Goal: Contribute content: Add original content to the website for others to see

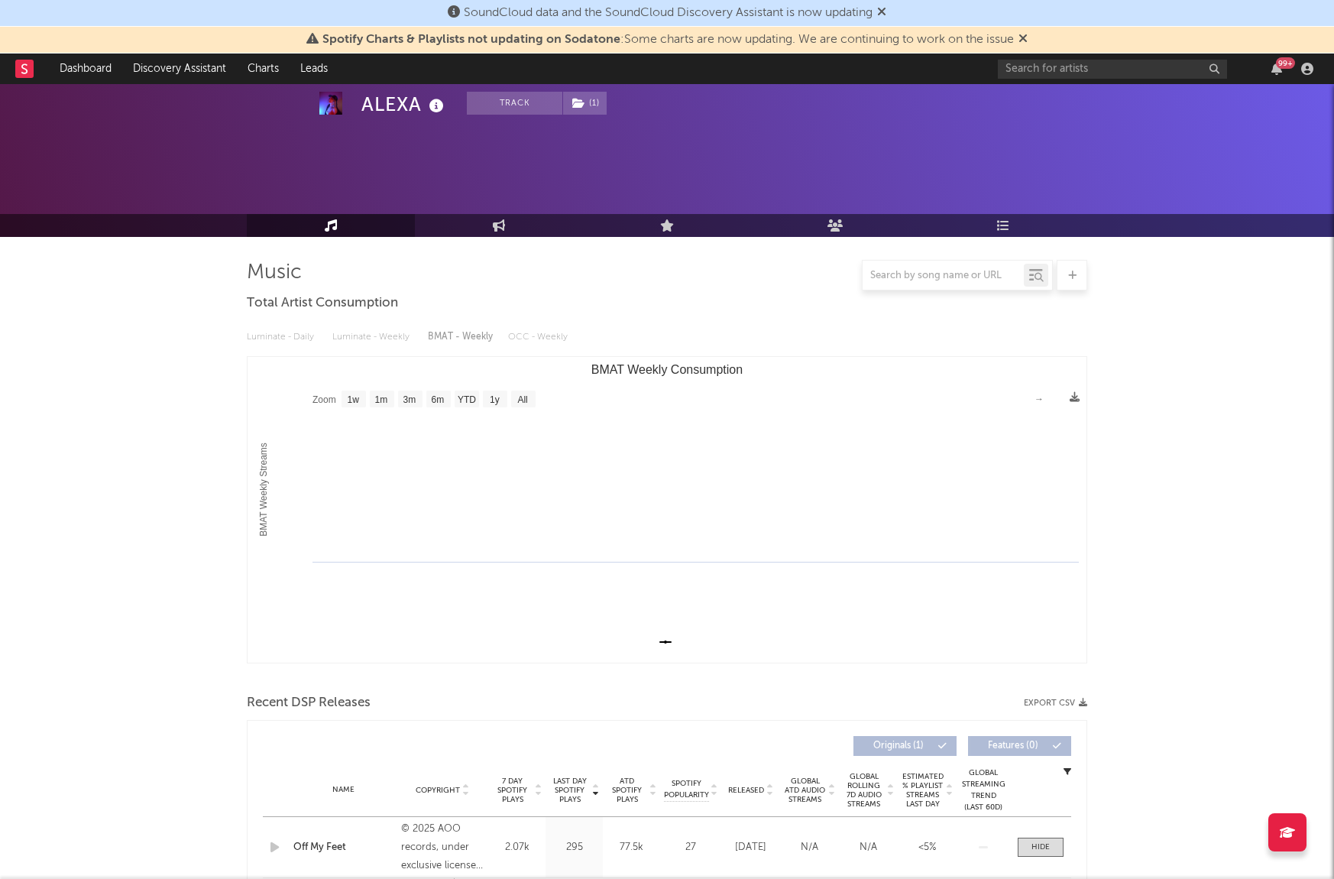
select select "1w"
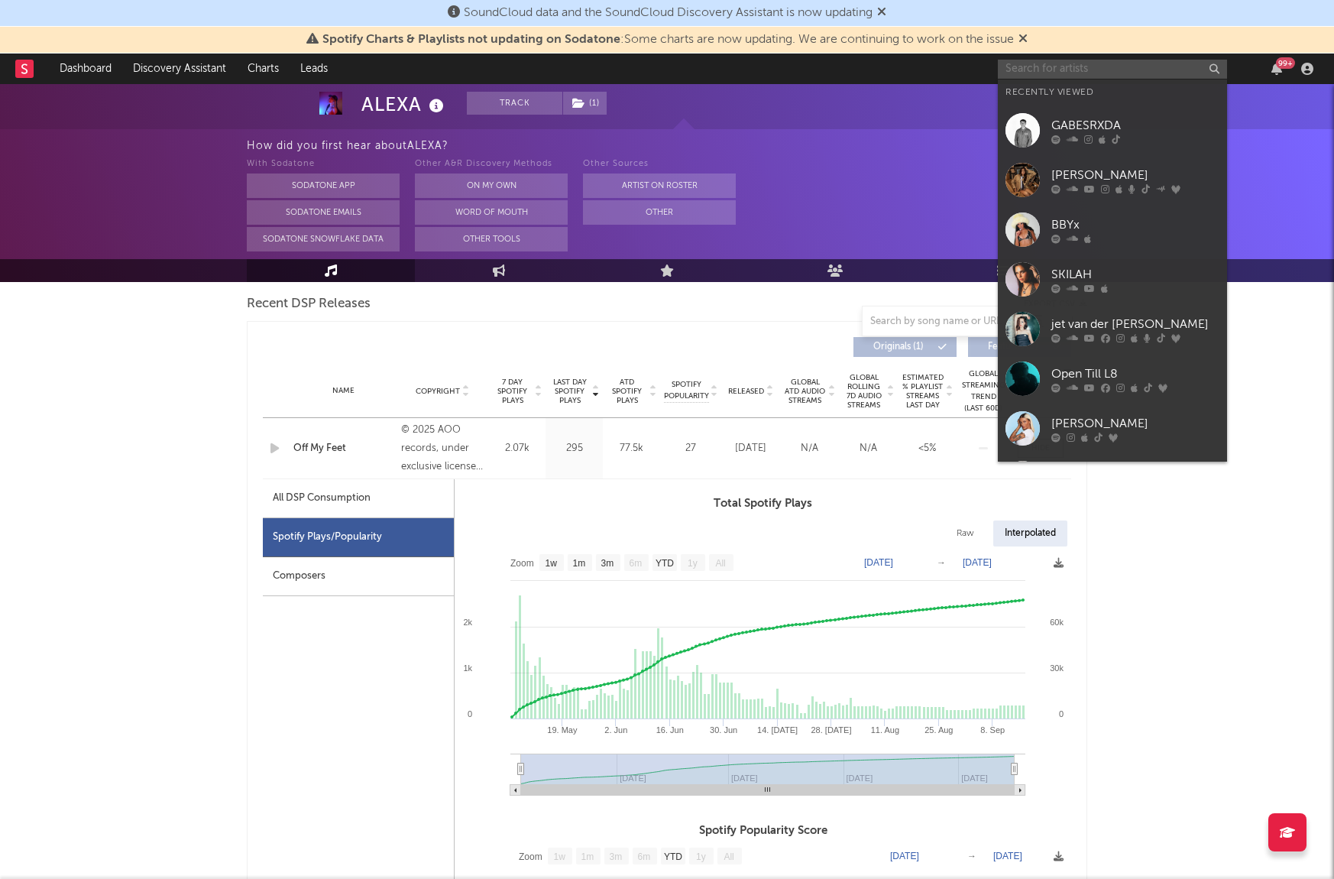
click at [1089, 74] on input "text" at bounding box center [1112, 69] width 229 height 19
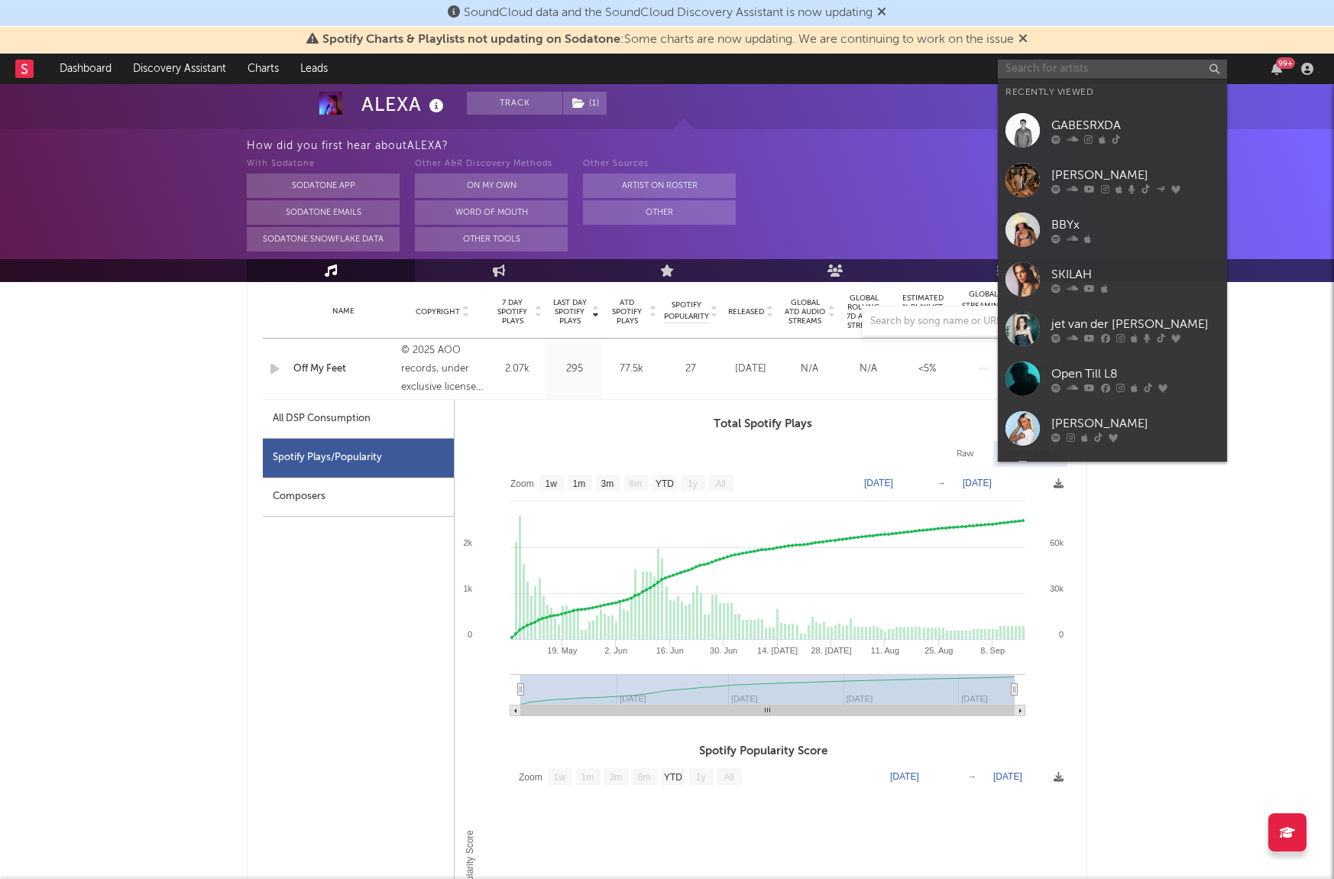
scroll to position [674, 0]
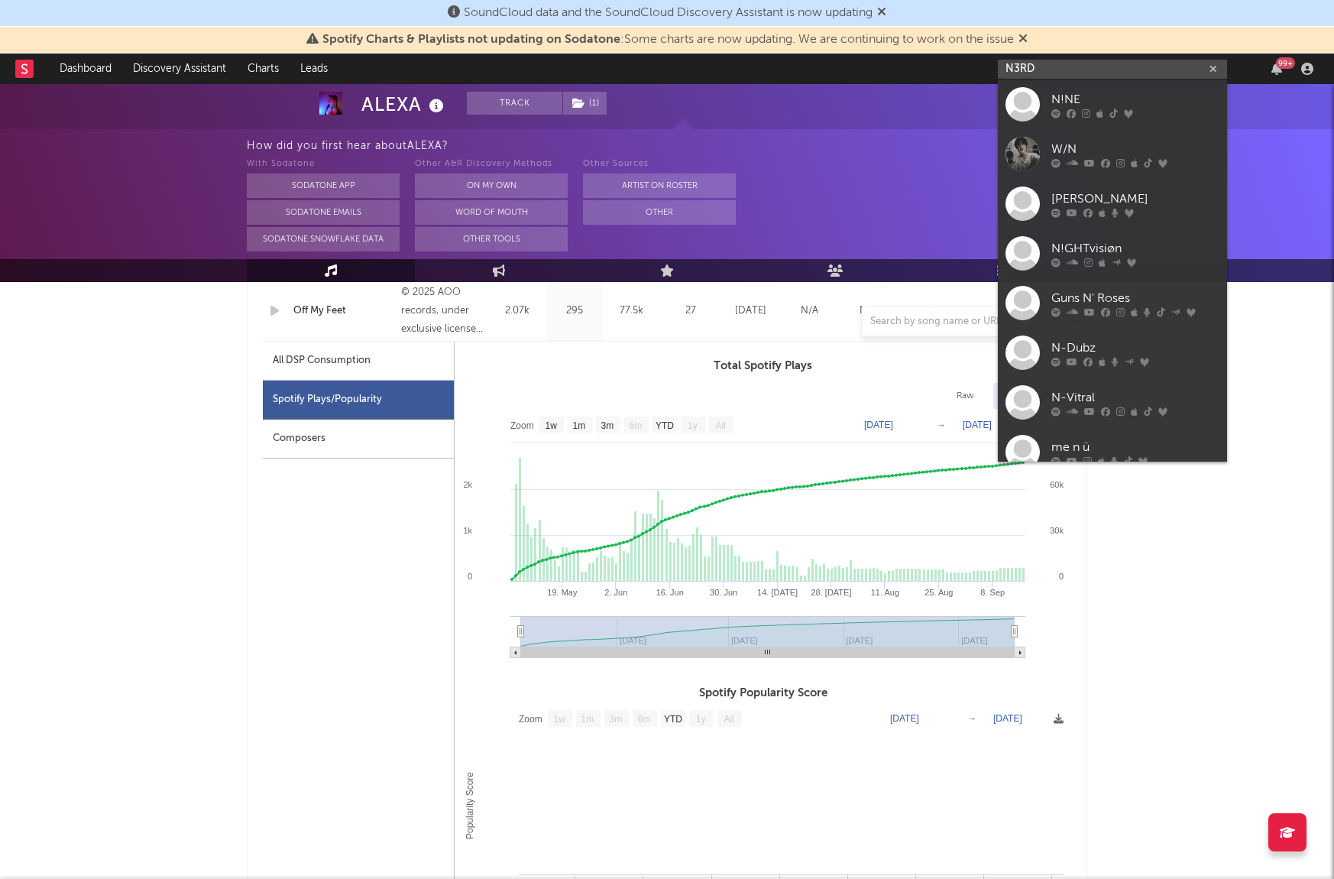
type input "N3RD"
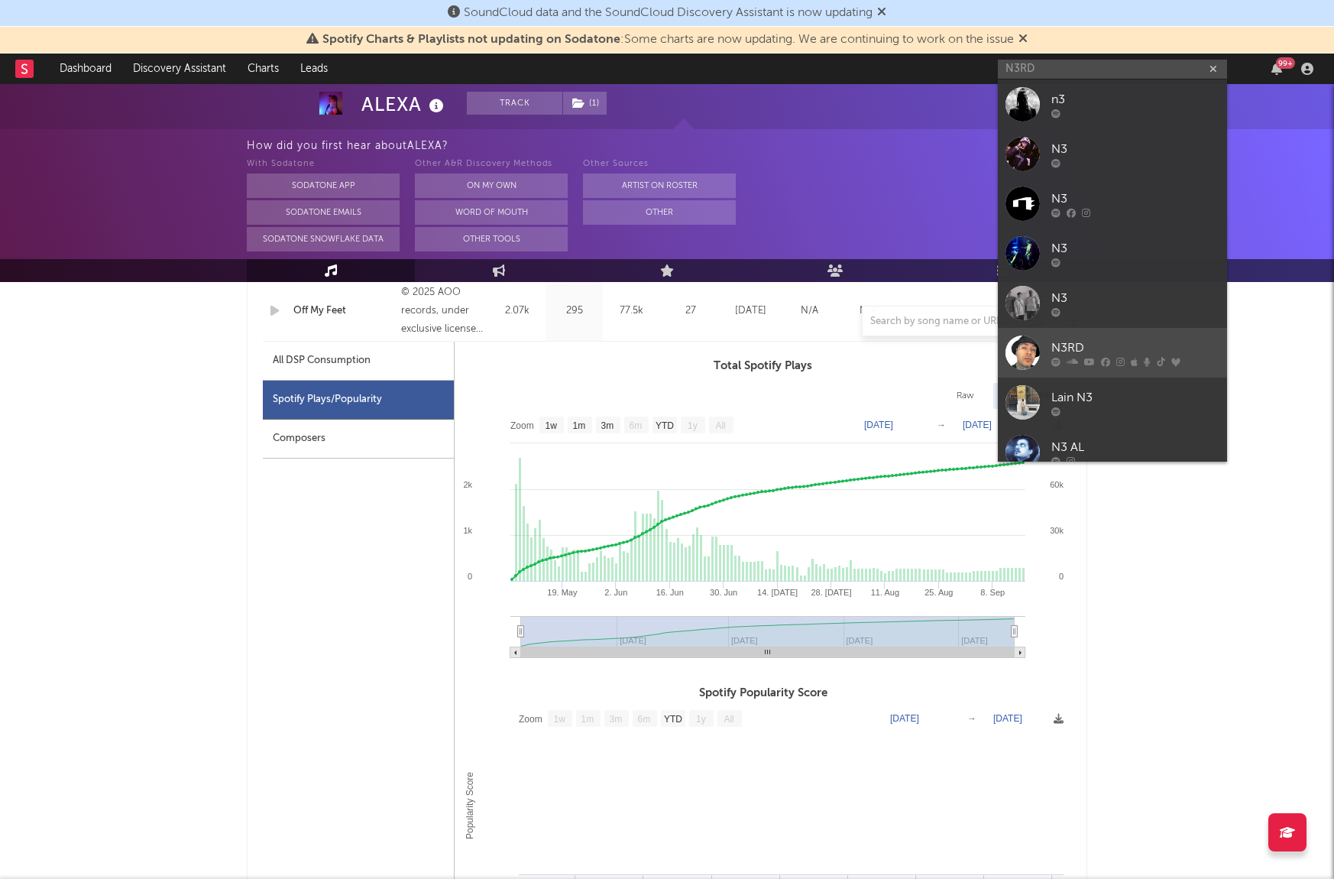
click at [1182, 333] on link "N3RD" at bounding box center [1112, 353] width 229 height 50
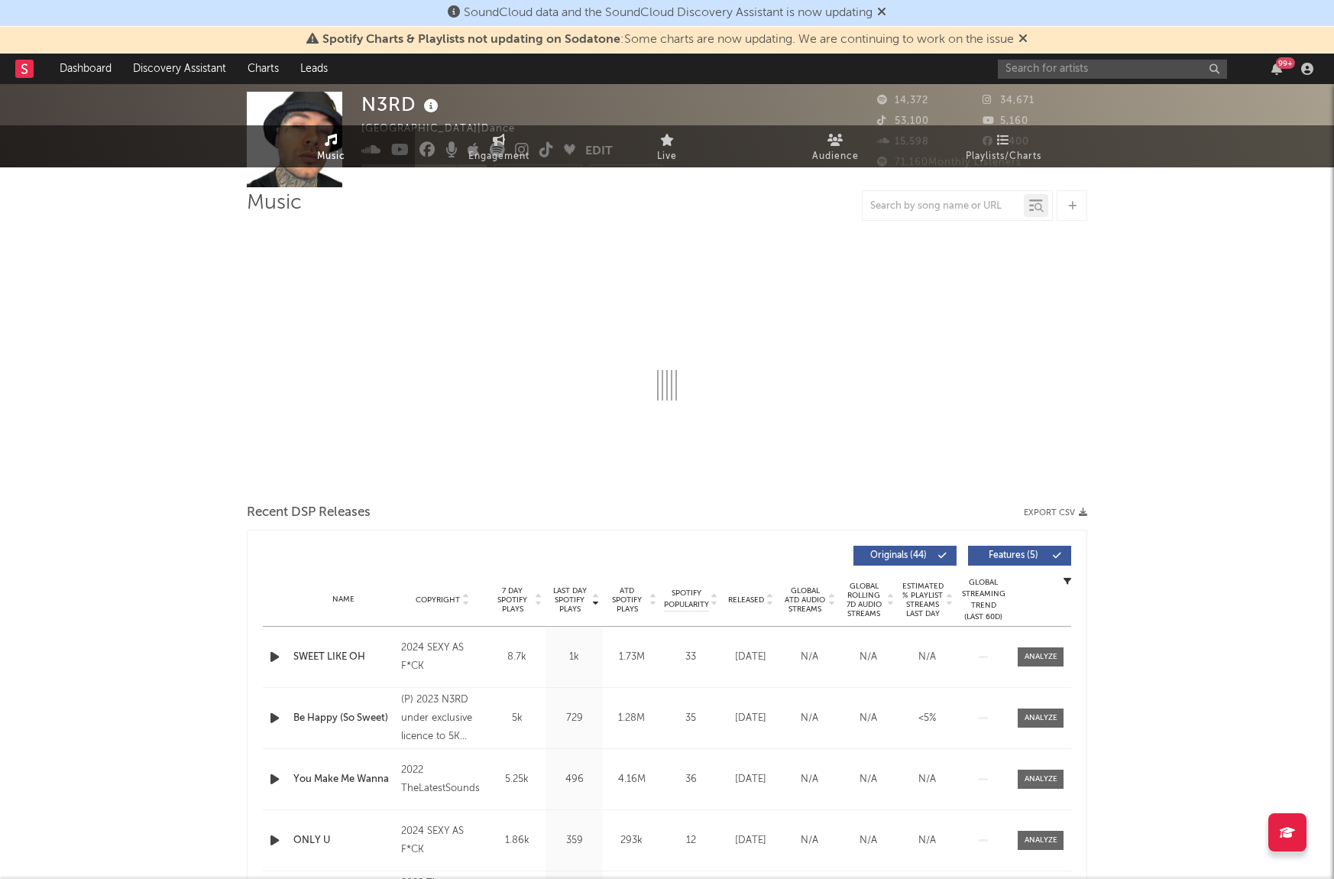
select select "6m"
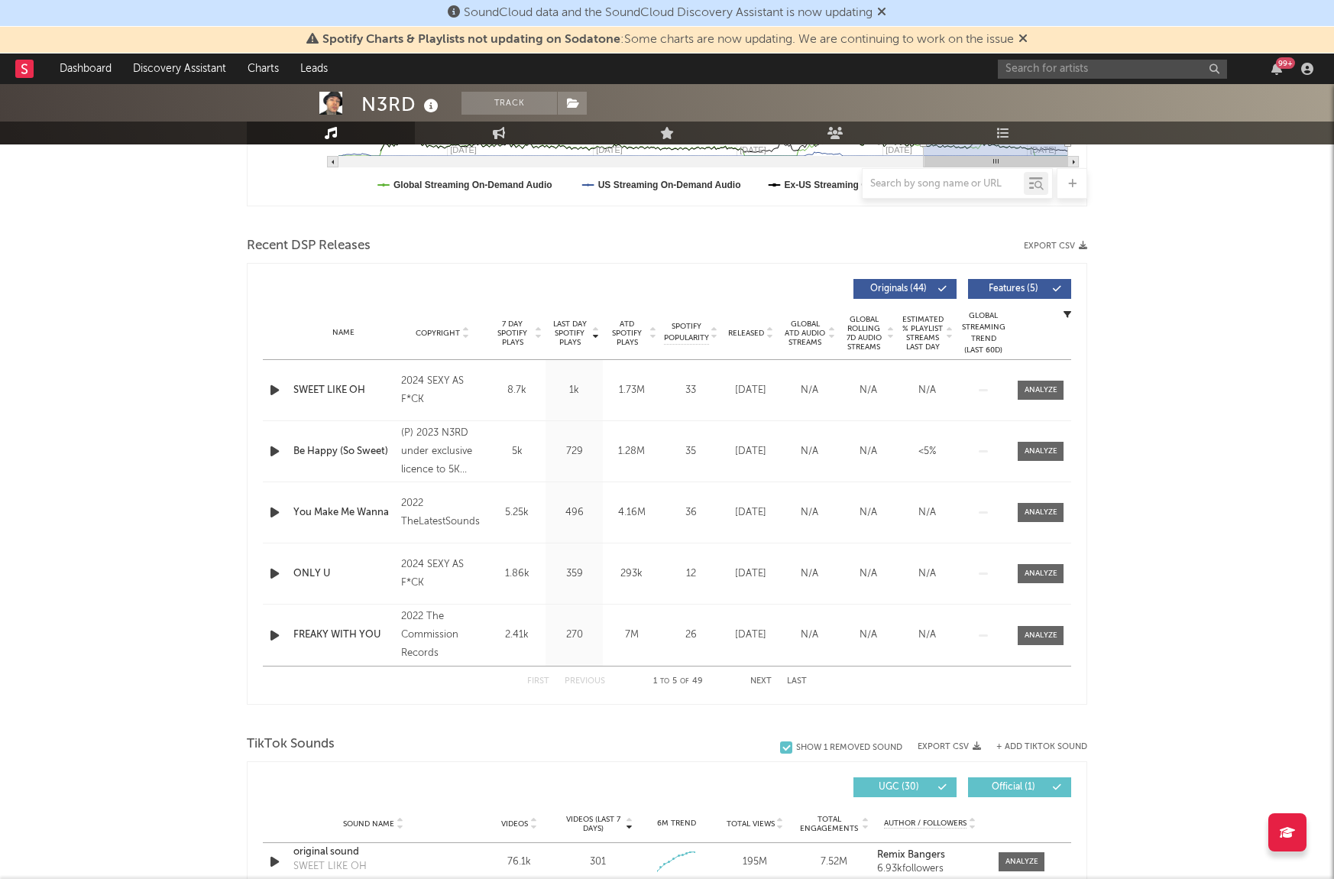
scroll to position [475, 0]
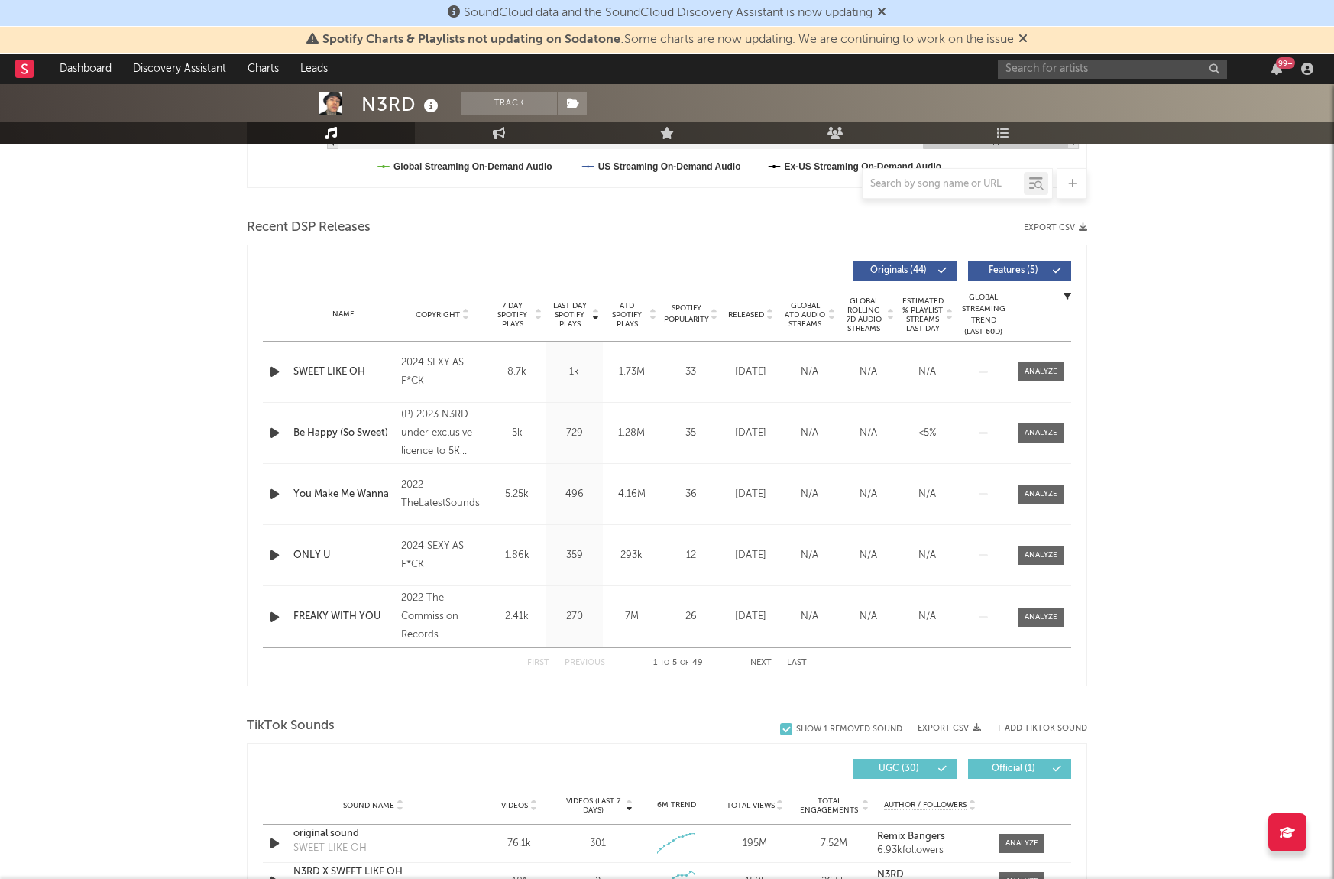
click at [758, 663] on button "Next" at bounding box center [760, 663] width 21 height 8
click at [757, 663] on button "Next" at bounding box center [760, 663] width 21 height 8
click at [759, 661] on button "Next" at bounding box center [760, 663] width 21 height 8
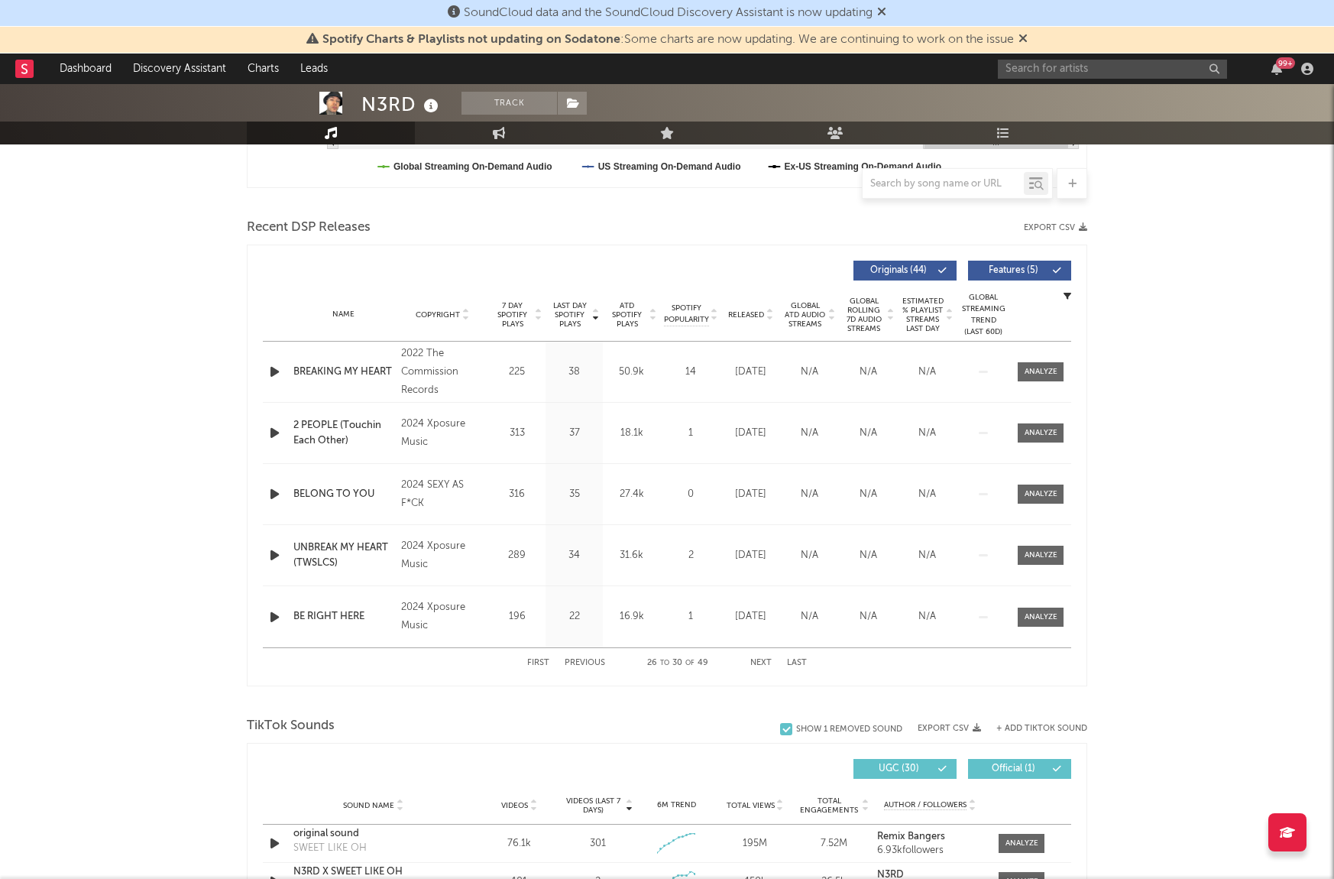
click at [759, 661] on button "Next" at bounding box center [760, 663] width 21 height 8
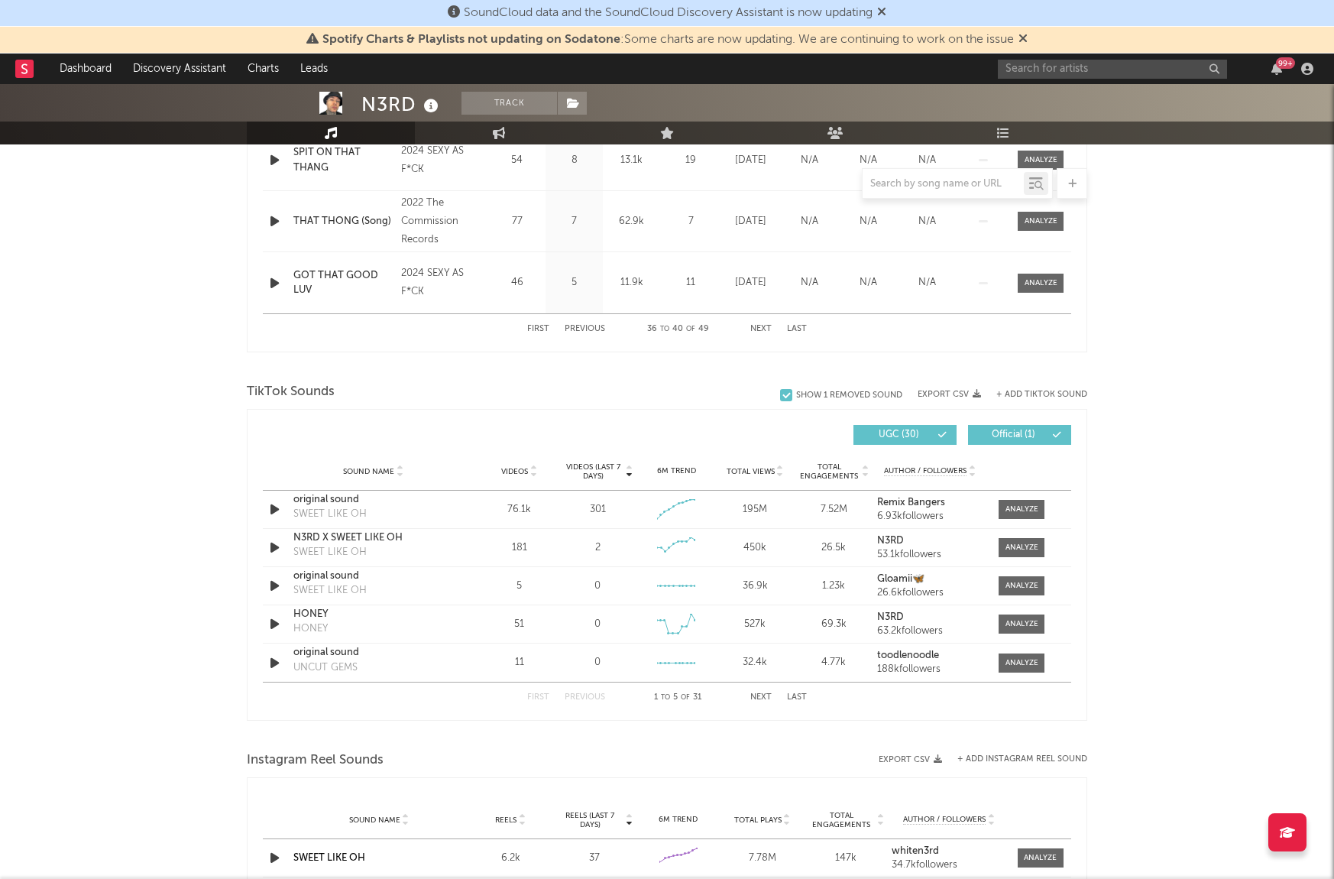
scroll to position [810, 0]
click at [753, 693] on button "Next" at bounding box center [760, 696] width 21 height 8
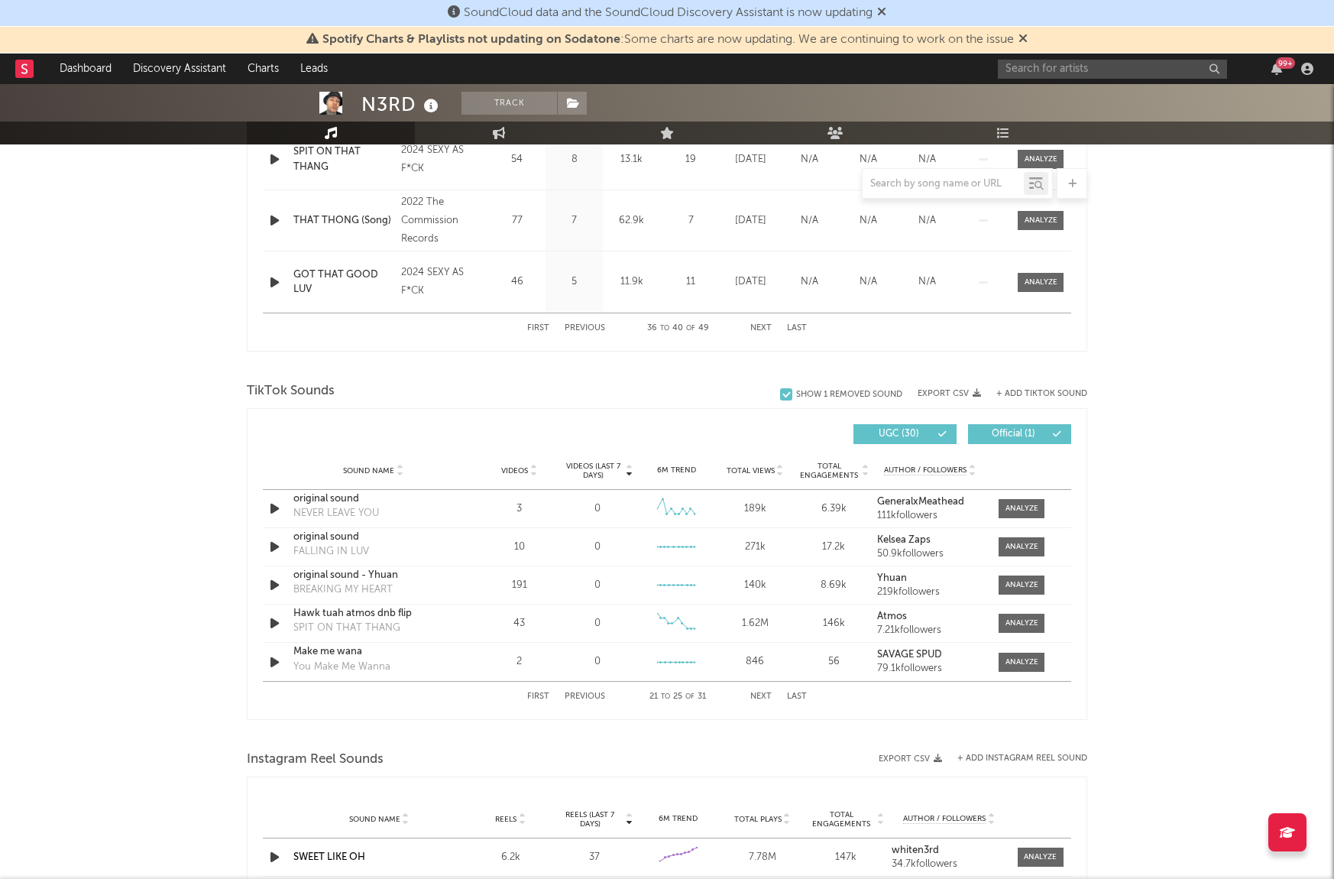
click at [753, 693] on button "Next" at bounding box center [760, 696] width 21 height 8
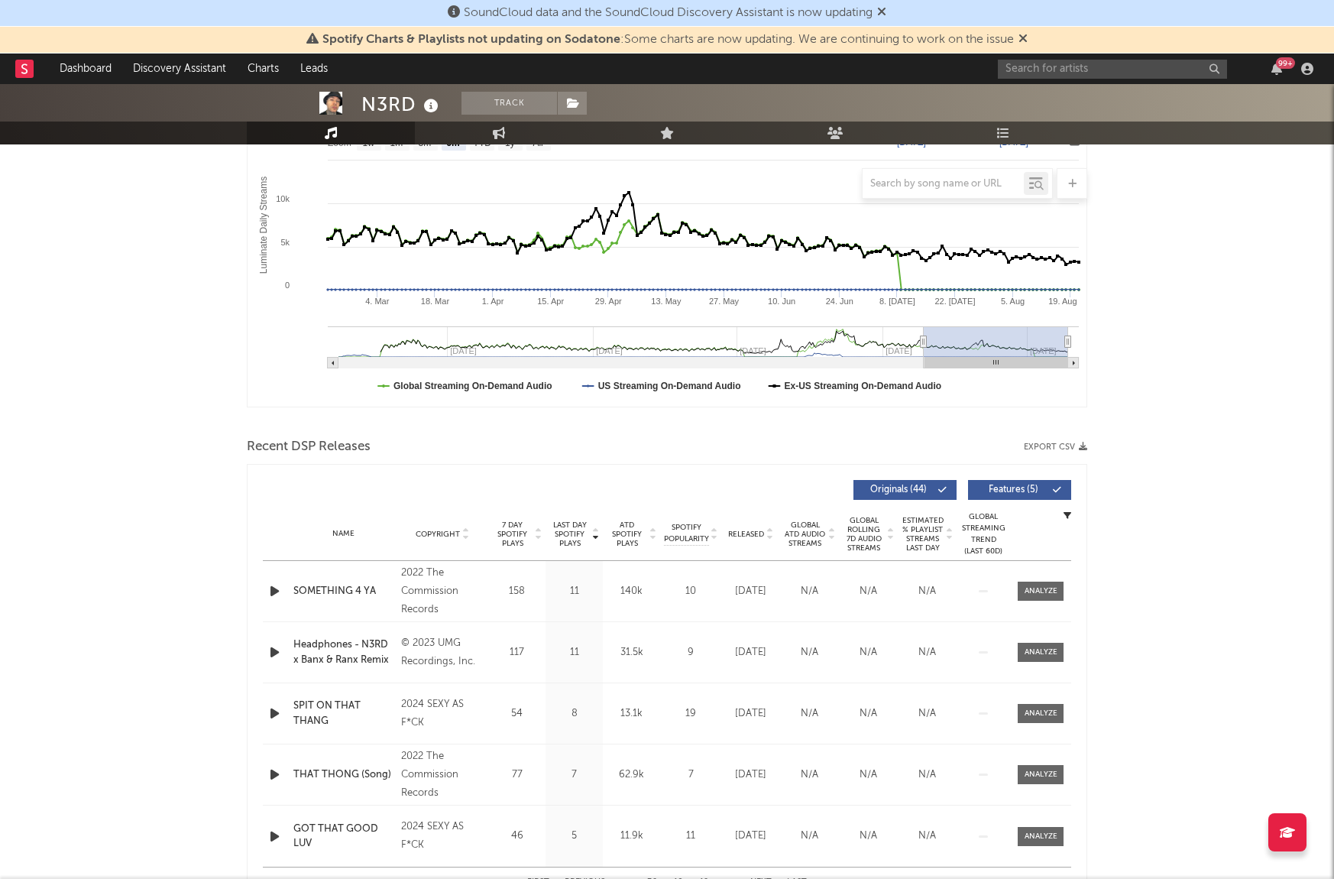
scroll to position [0, 0]
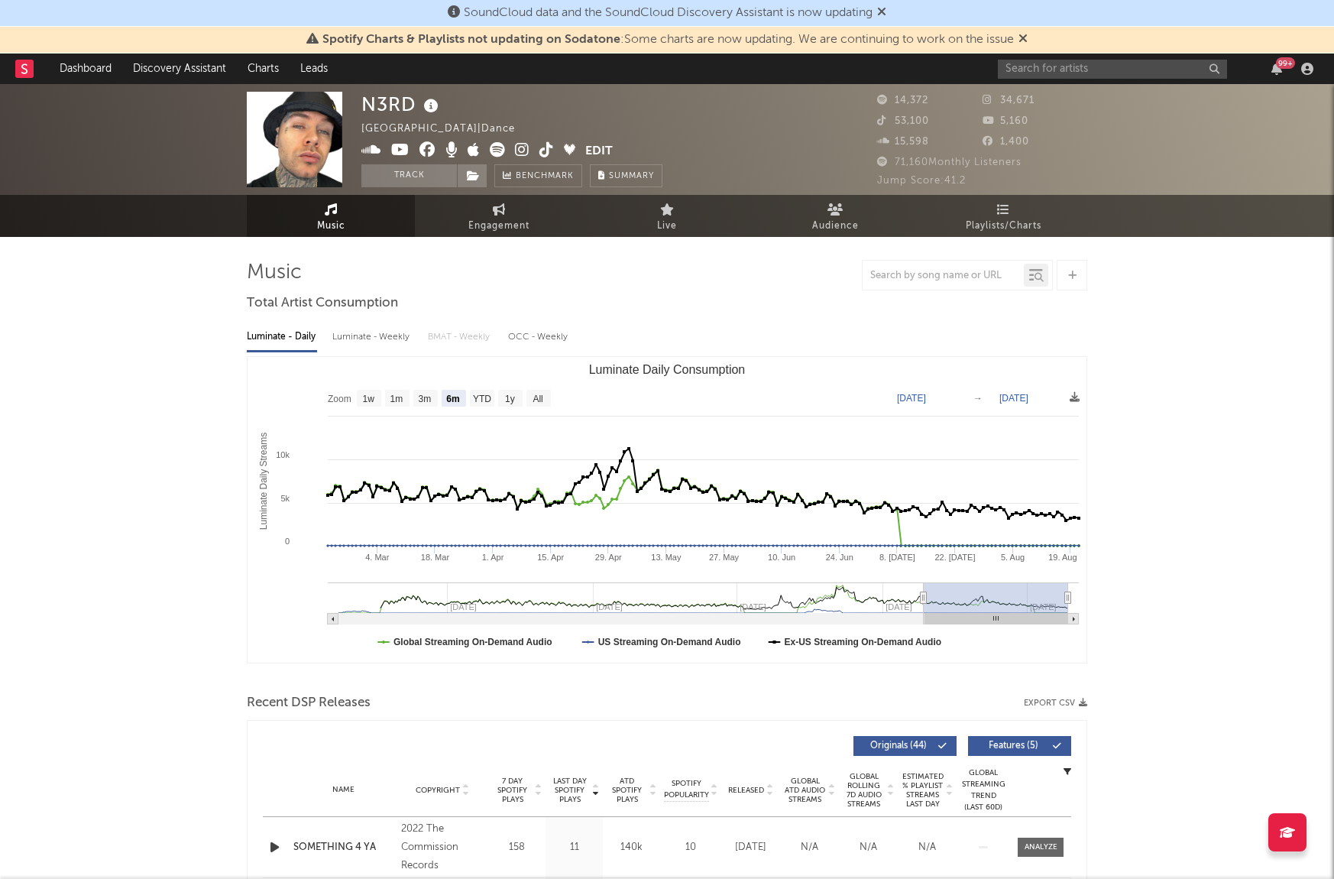
click at [1075, 270] on div at bounding box center [1072, 275] width 31 height 31
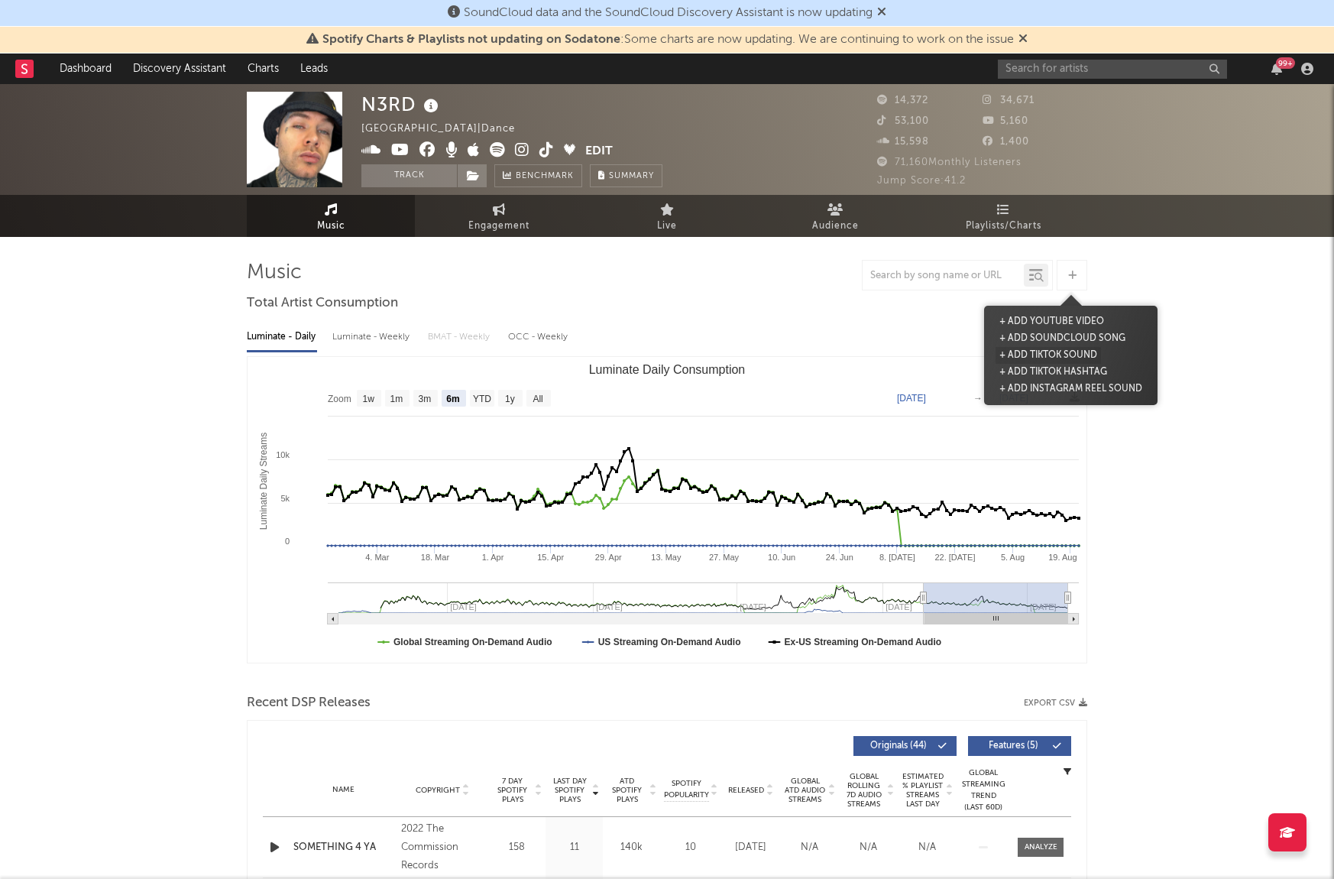
click at [1093, 356] on button "+ Add TikTok Sound" at bounding box center [1048, 355] width 105 height 17
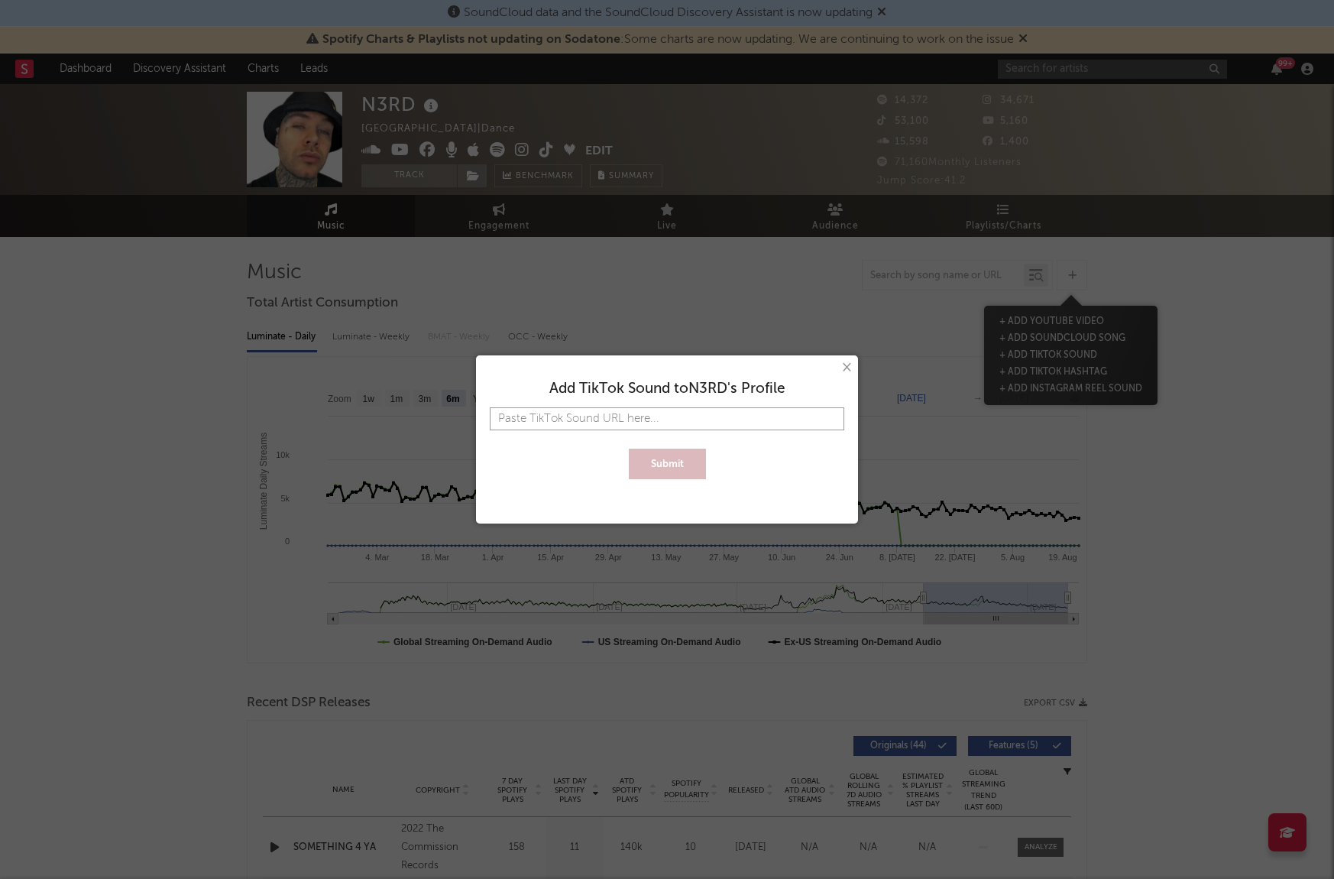
click at [711, 413] on input "text" at bounding box center [667, 418] width 355 height 23
paste input "[URL][DOMAIN_NAME]"
type input "[URL][DOMAIN_NAME]"
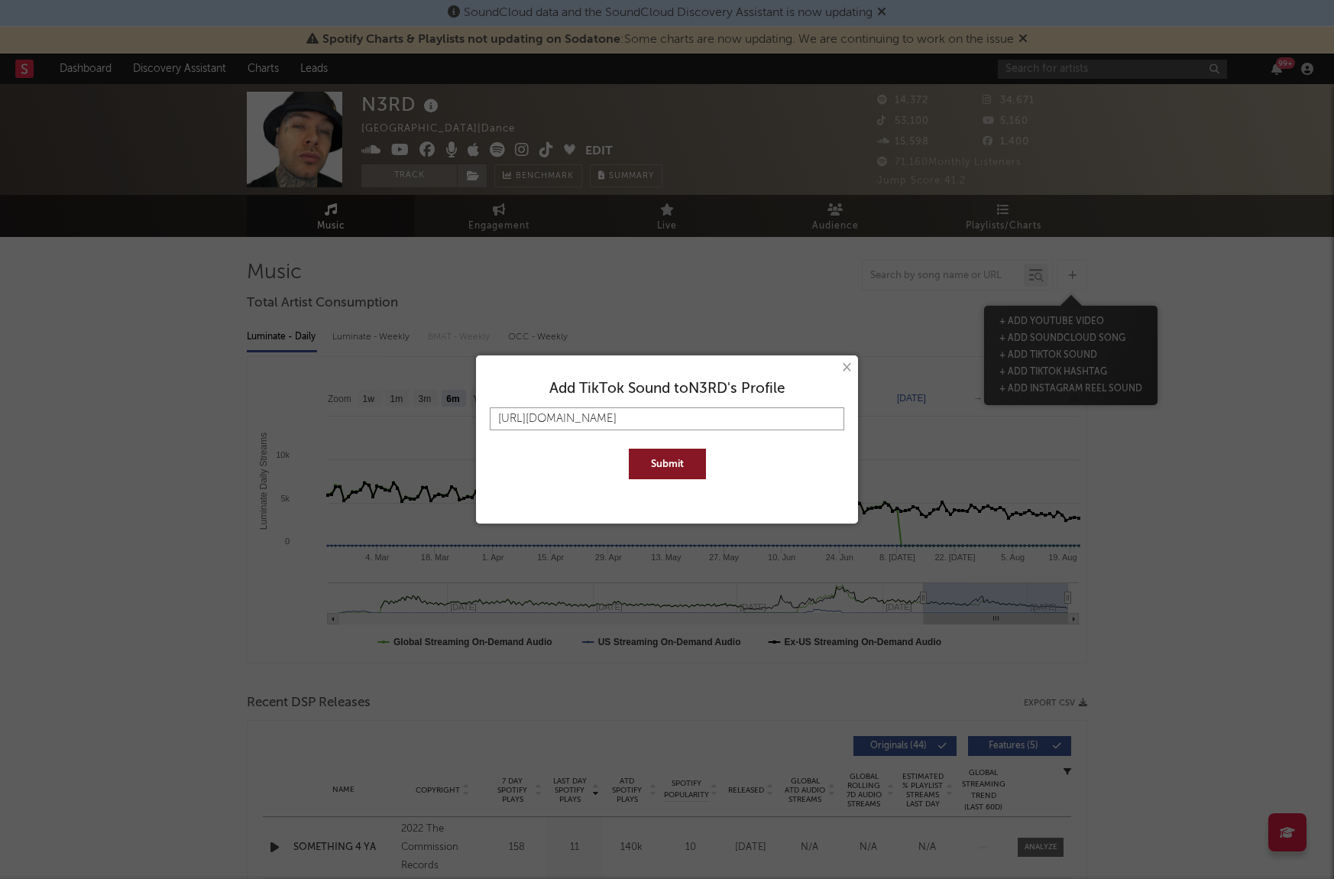
type input "[URL][DOMAIN_NAME]"
click at [629, 448] on button "Submit" at bounding box center [667, 463] width 77 height 31
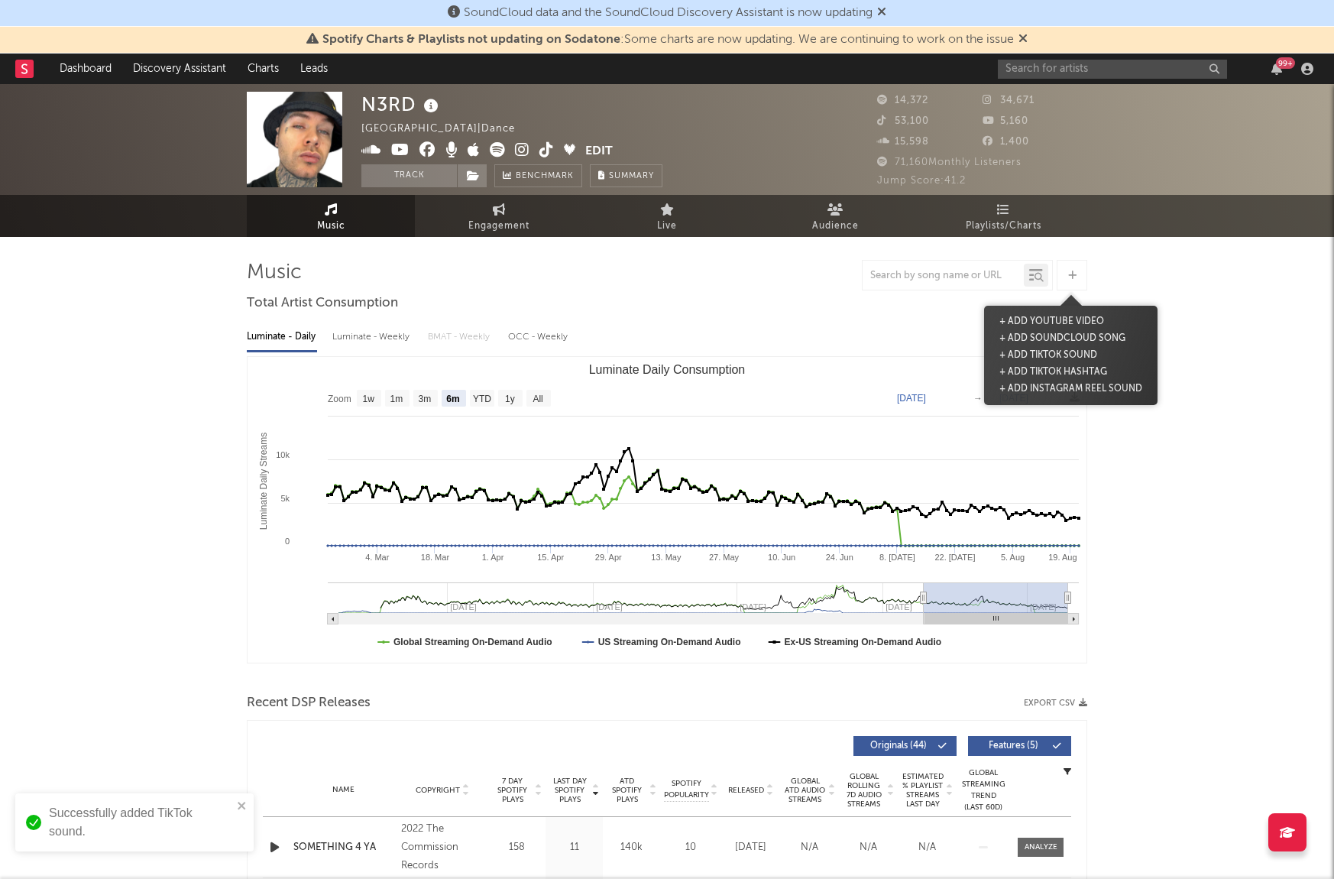
scroll to position [0, 0]
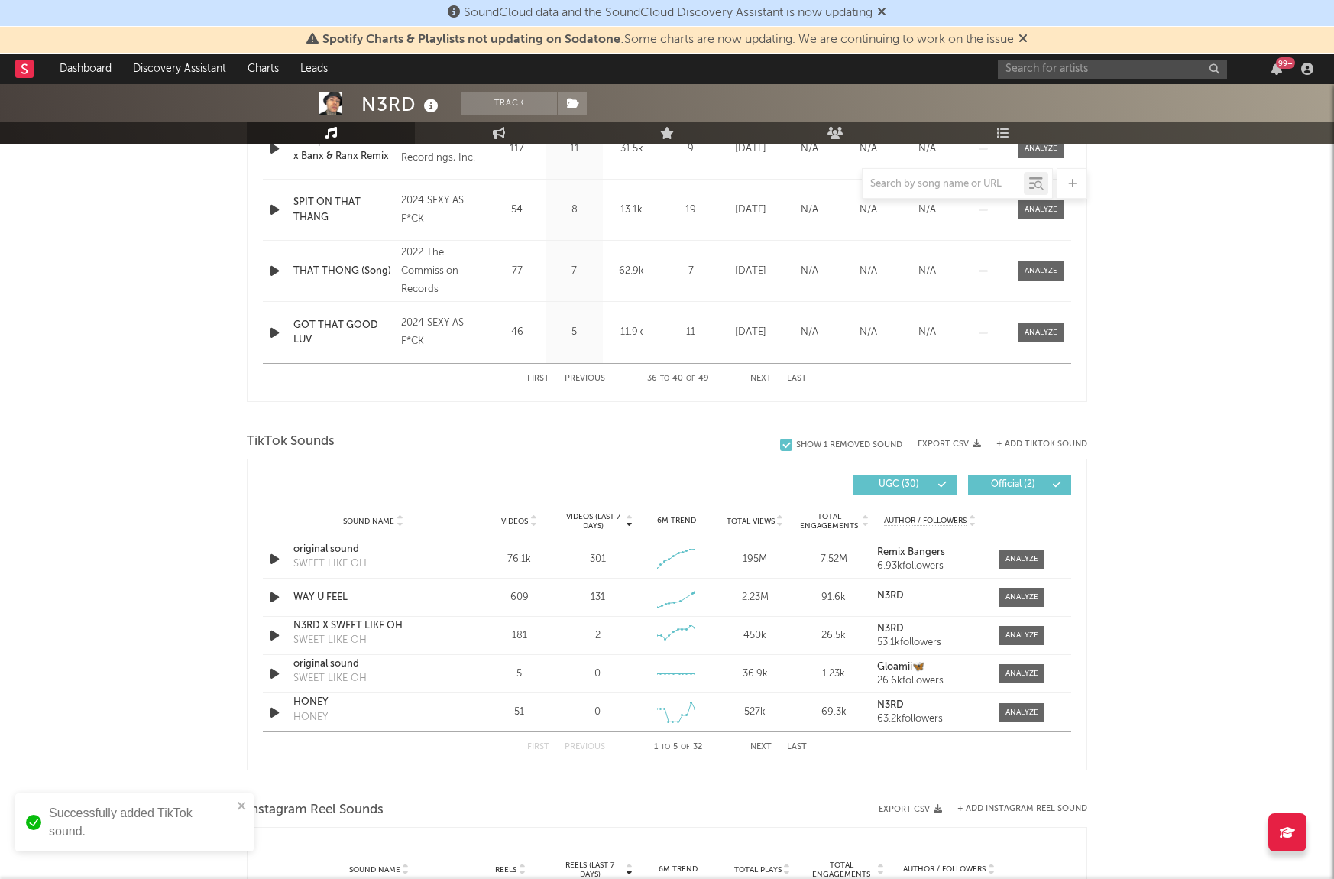
scroll to position [860, 0]
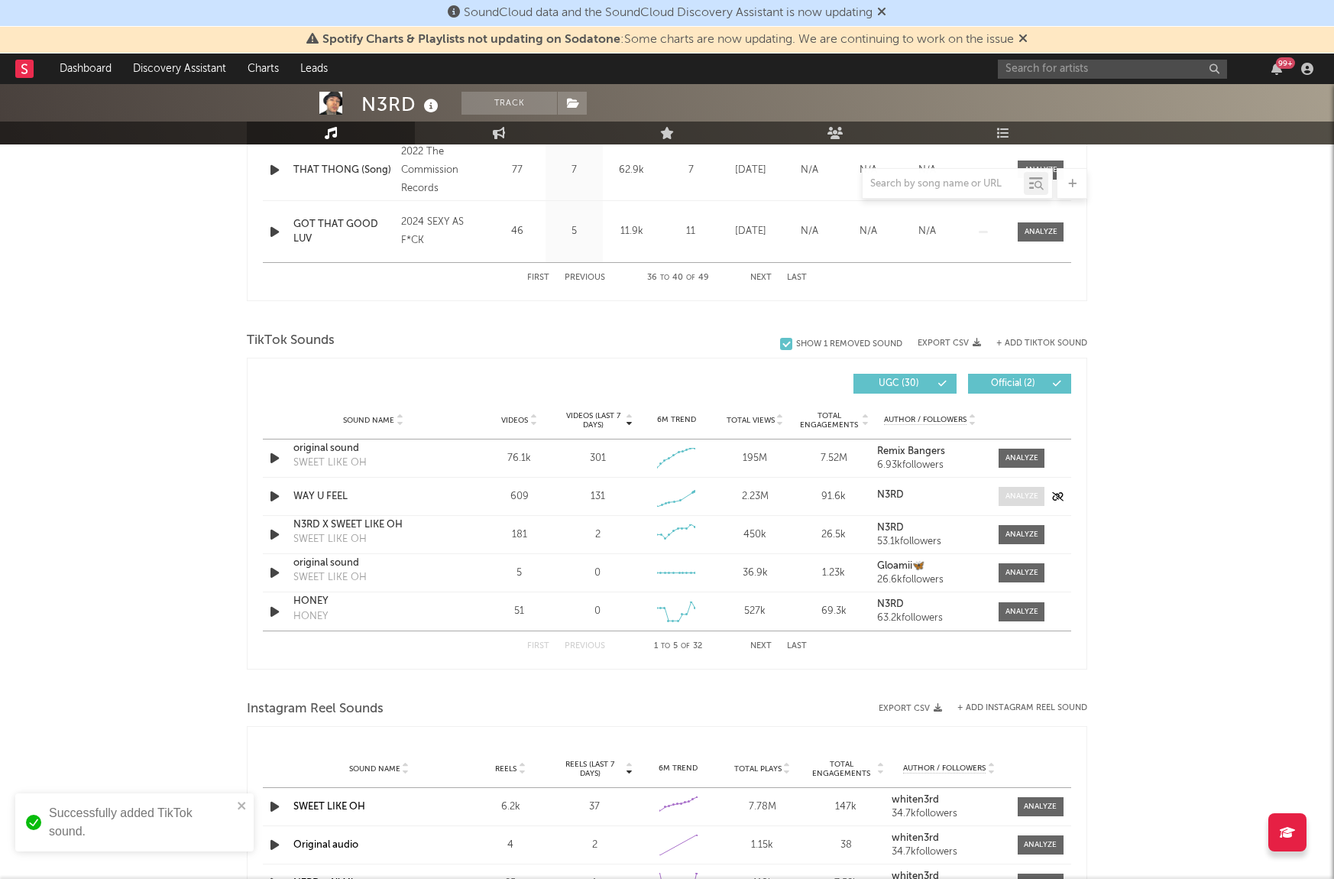
click at [1018, 492] on div at bounding box center [1021, 496] width 33 height 11
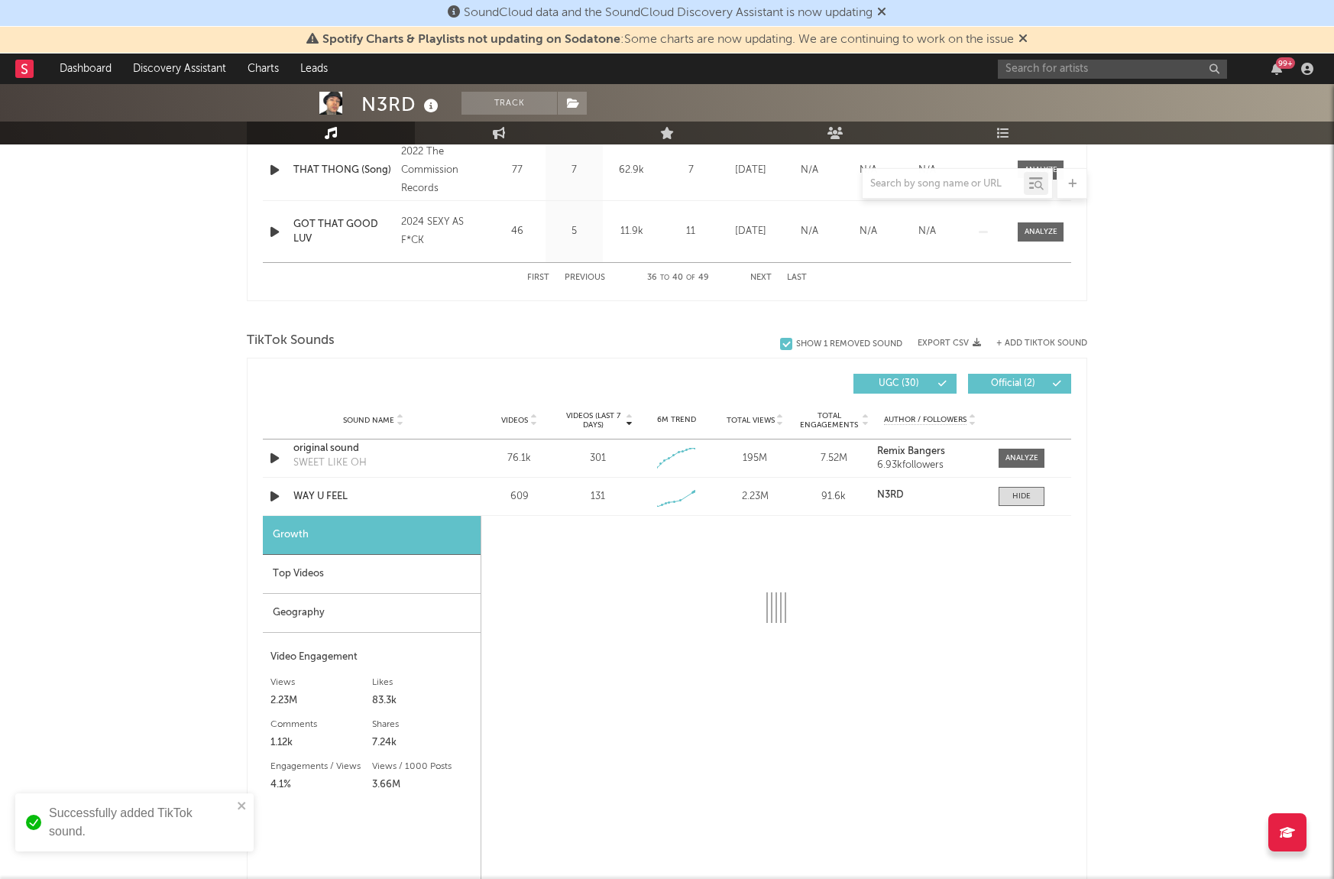
select select "1w"
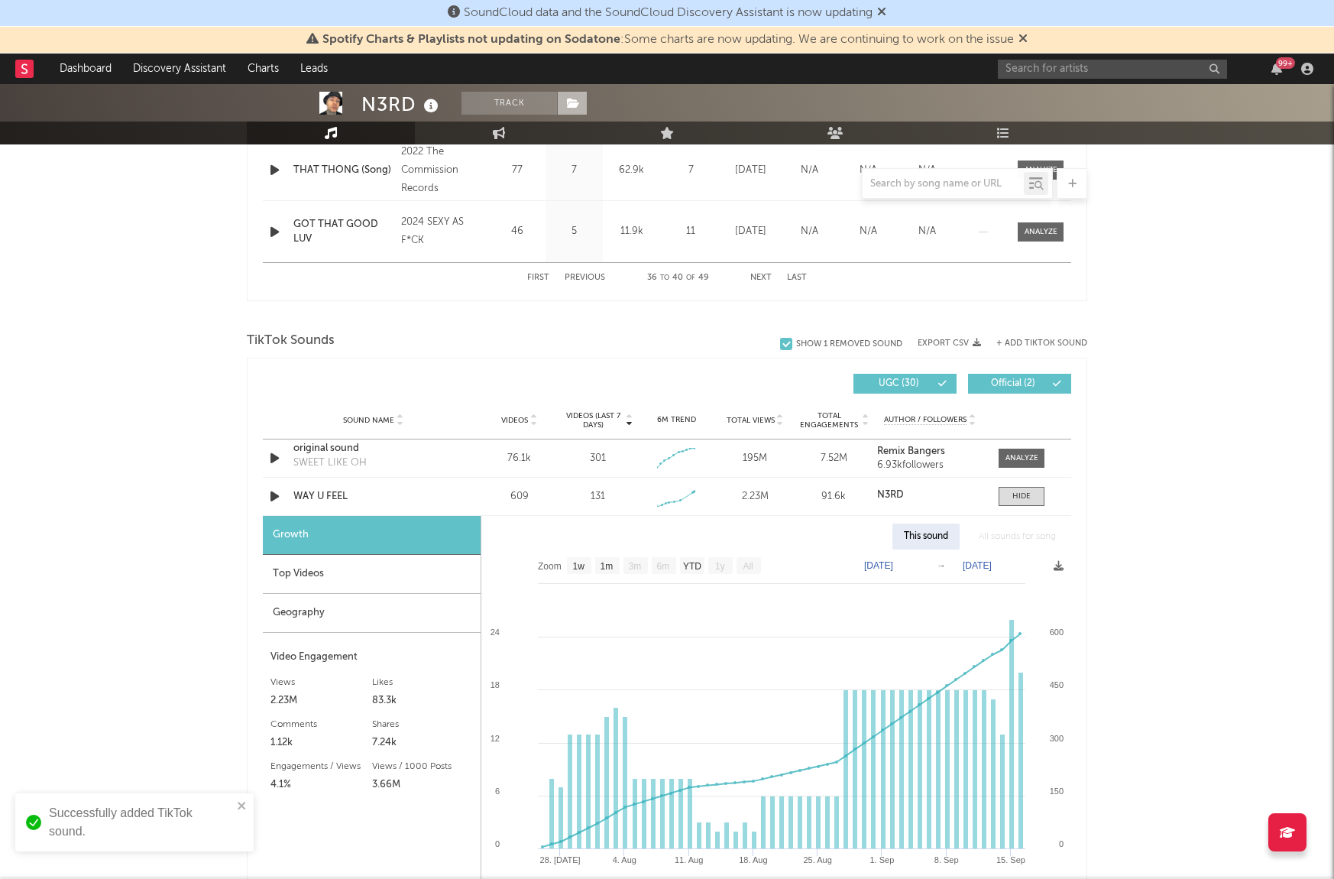
drag, startPoint x: 574, startPoint y: 97, endPoint x: 567, endPoint y: 107, distance: 12.1
click at [574, 98] on icon at bounding box center [573, 103] width 13 height 11
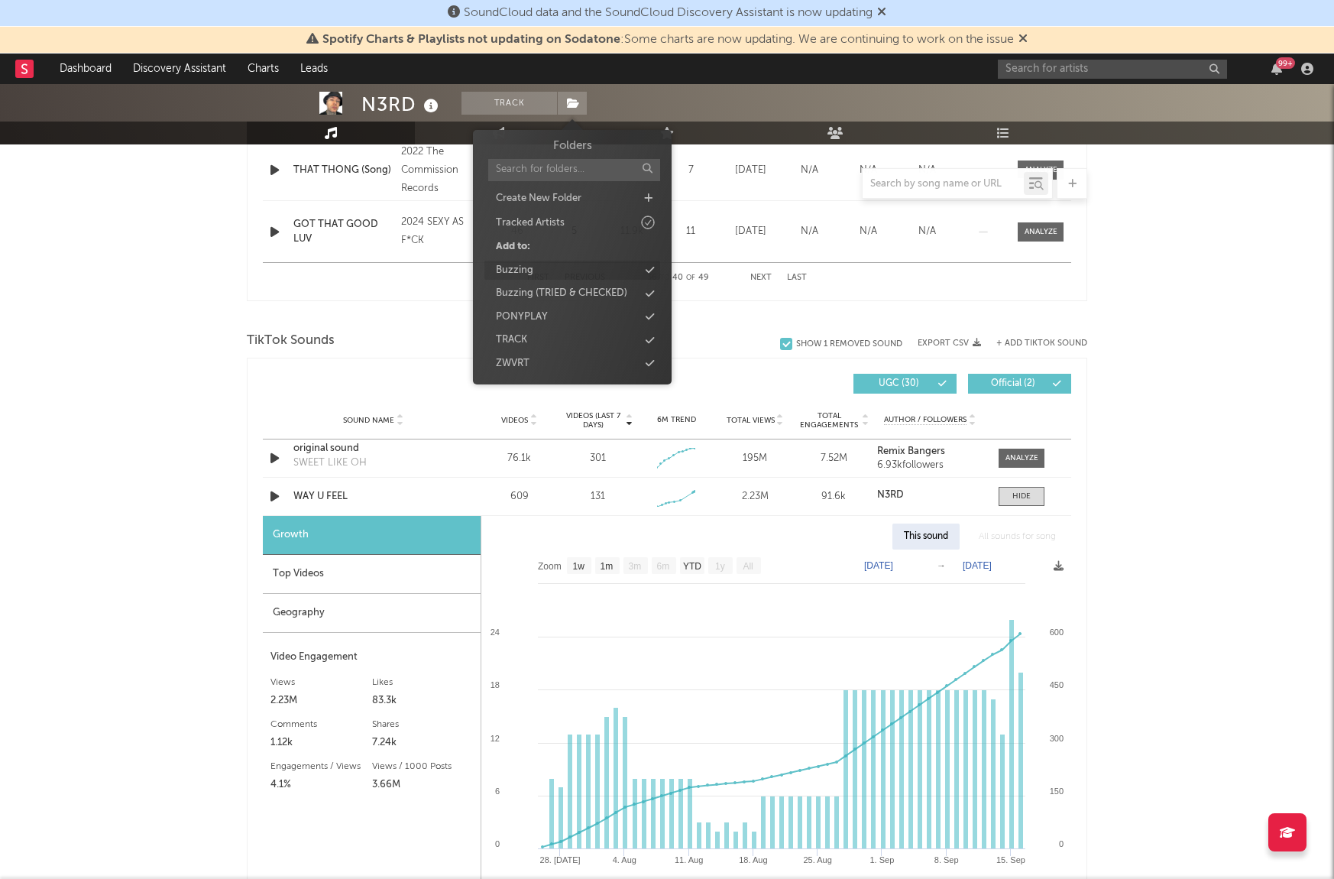
click at [552, 270] on div "Buzzing" at bounding box center [572, 271] width 176 height 20
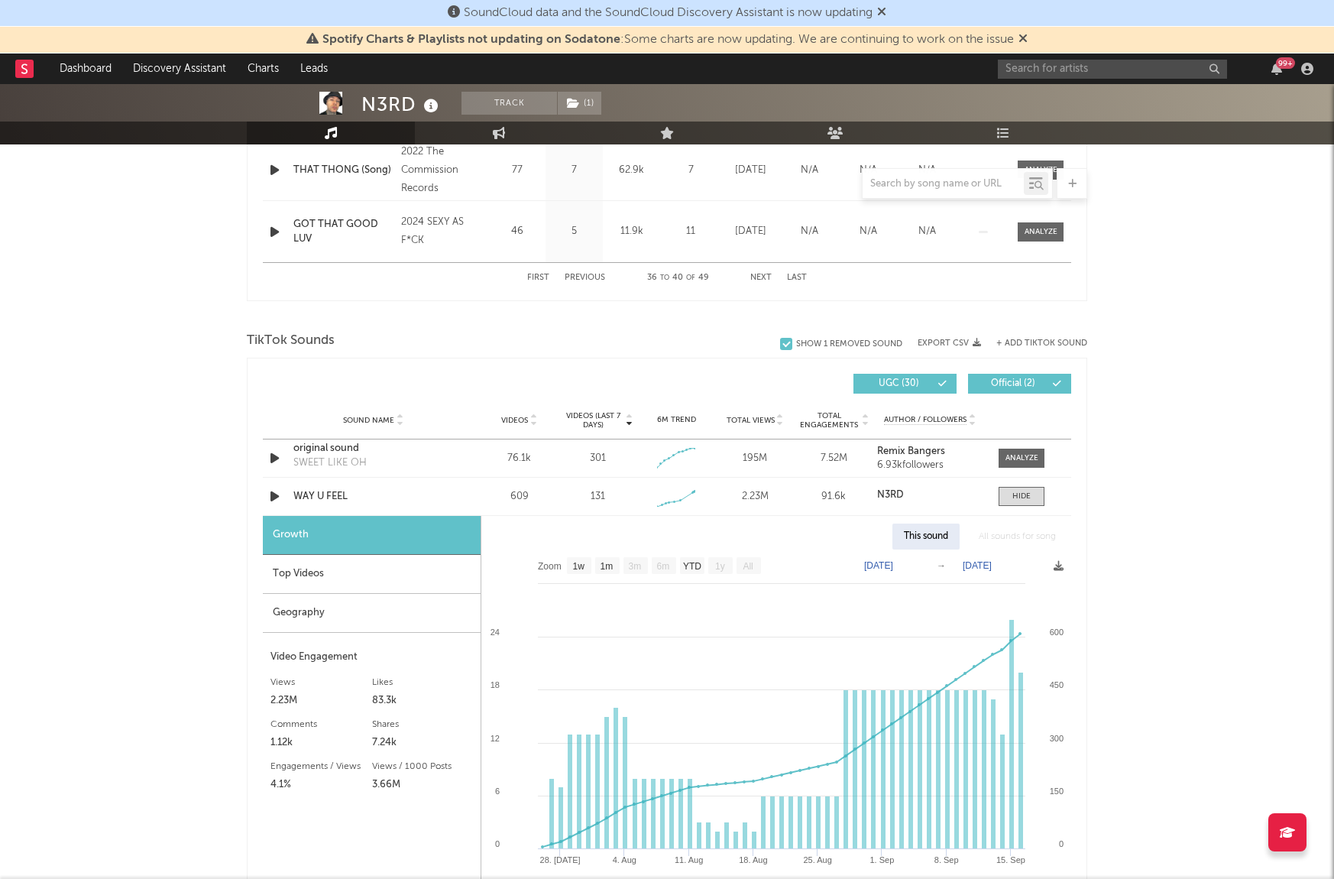
click at [1219, 510] on div "N3RD Track ( 1 ) [GEOGRAPHIC_DATA] | Dance Edit Track ( 1 ) Benchmark Summary 1…" at bounding box center [667, 588] width 1334 height 2729
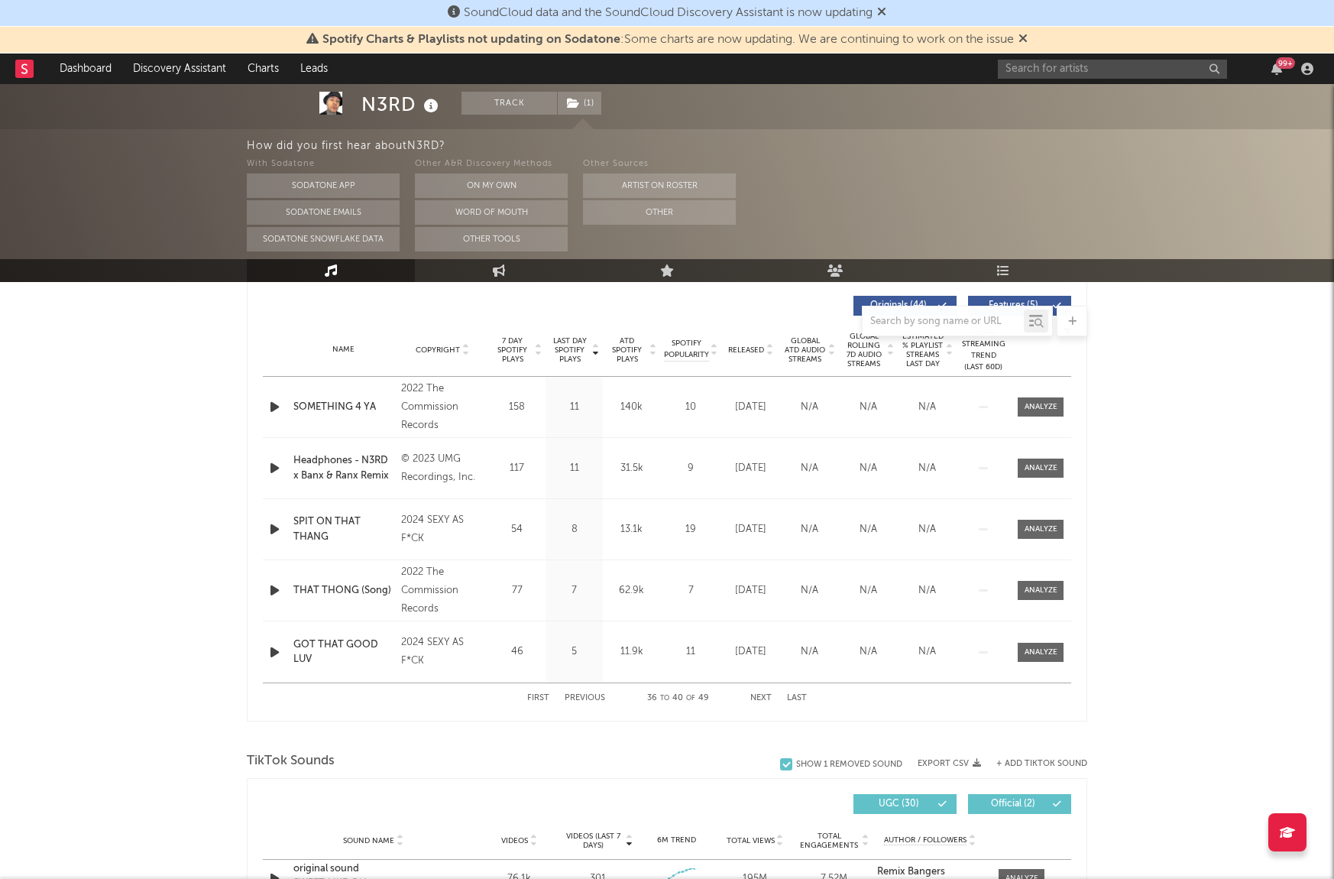
scroll to position [583, 0]
